Goal: Task Accomplishment & Management: Complete application form

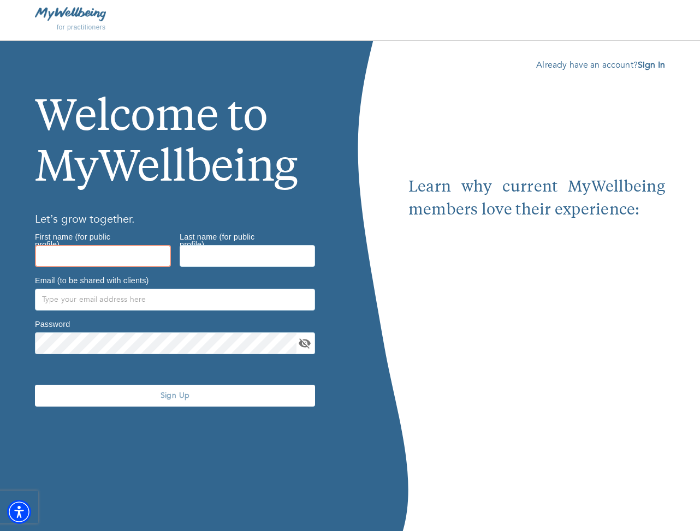
click at [116, 259] on input "text" at bounding box center [103, 256] width 136 height 22
type input "[PERSON_NAME]"
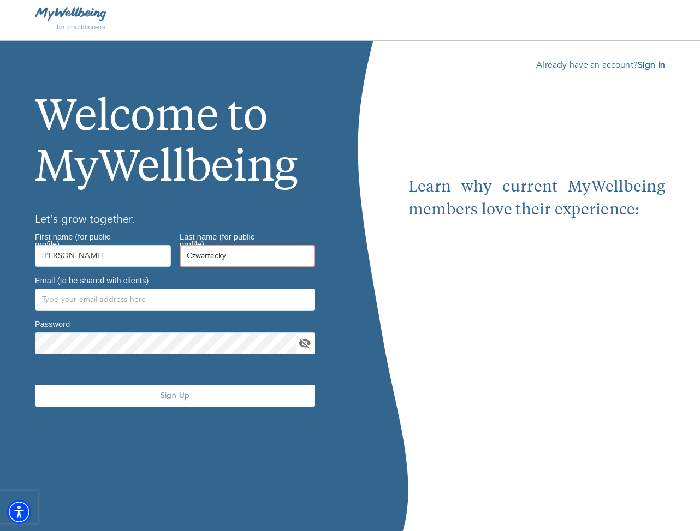
type input "Czwartacky"
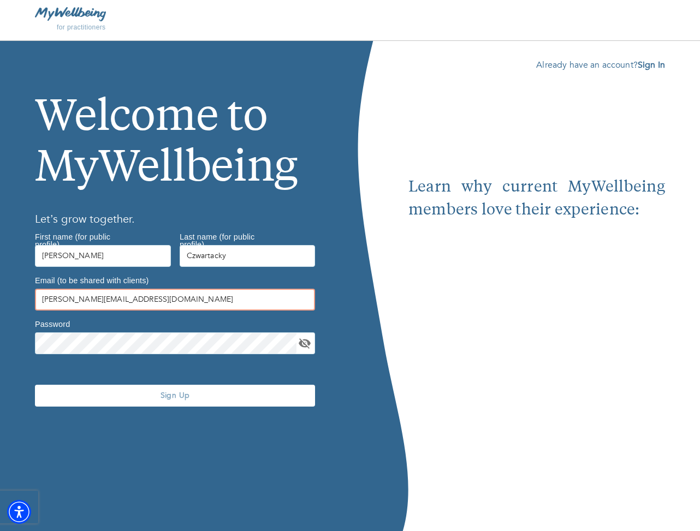
type input "[PERSON_NAME][EMAIL_ADDRESS][DOMAIN_NAME]"
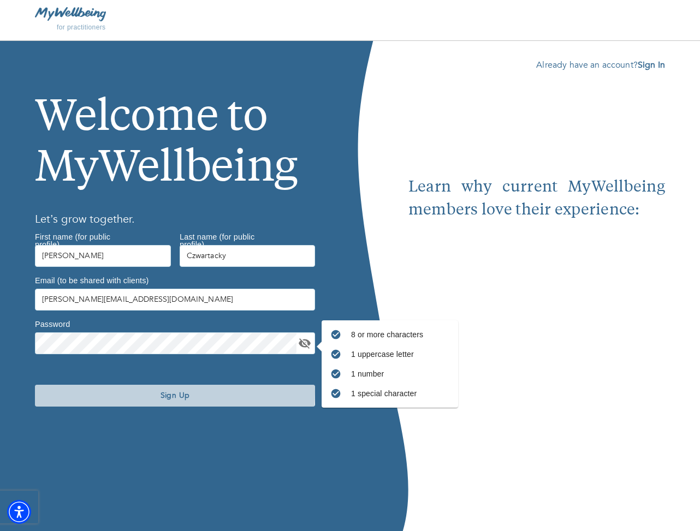
click at [116, 393] on span "Sign Up" at bounding box center [174, 396] width 271 height 10
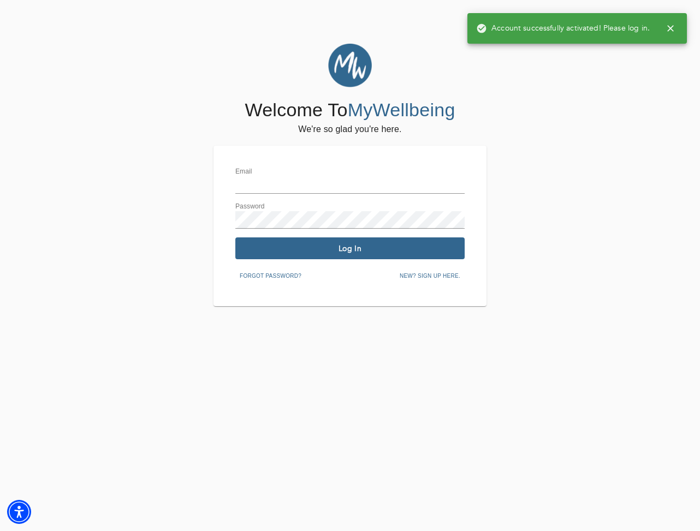
type input "[PERSON_NAME][EMAIL_ADDRESS][DOMAIN_NAME]"
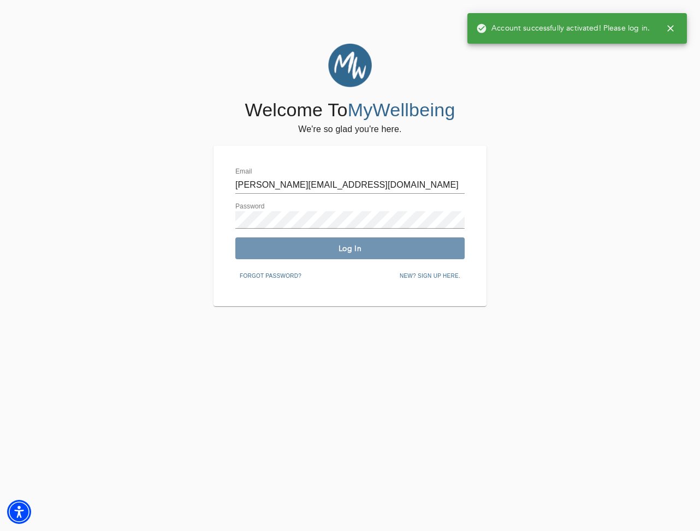
click at [315, 251] on span "Log In" at bounding box center [350, 249] width 221 height 10
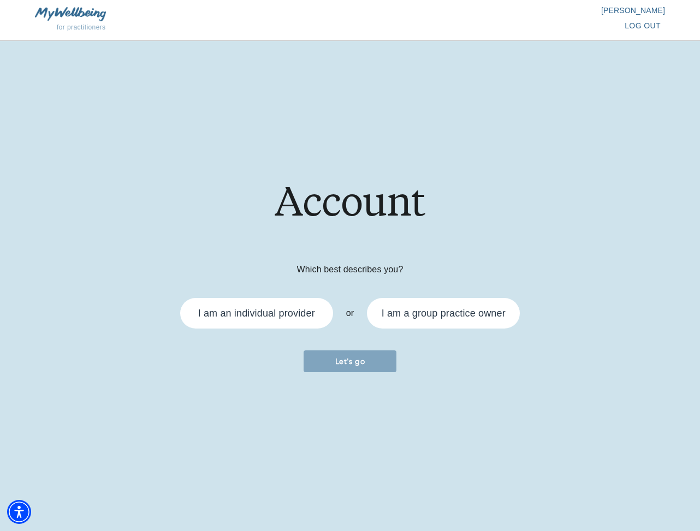
click at [294, 316] on div "I am an individual provider" at bounding box center [256, 314] width 117 height 10
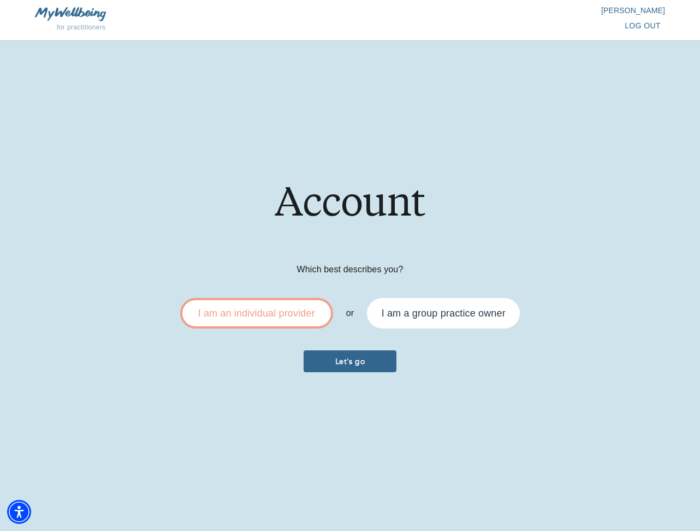
click at [344, 361] on span "Let's go" at bounding box center [350, 362] width 84 height 10
